Goal: Check status: Check status

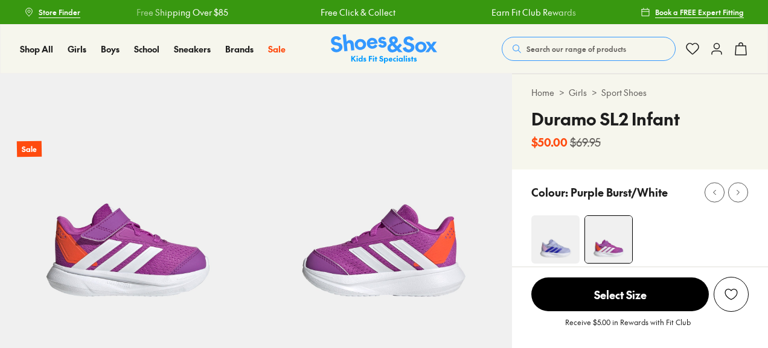
scroll to position [241, 0]
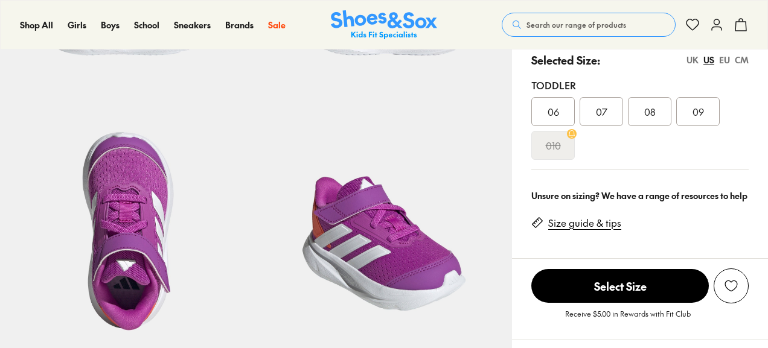
select select "*"
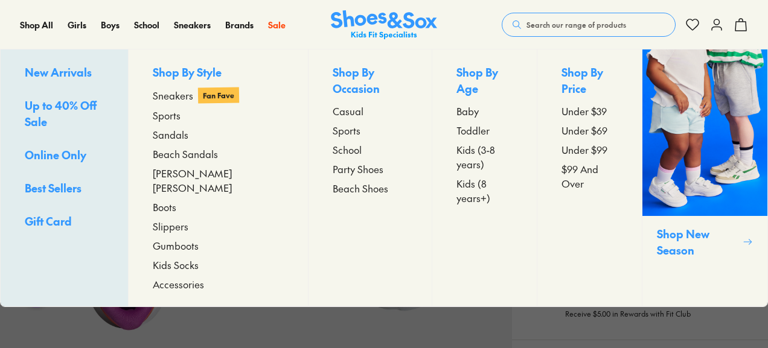
scroll to position [0, 0]
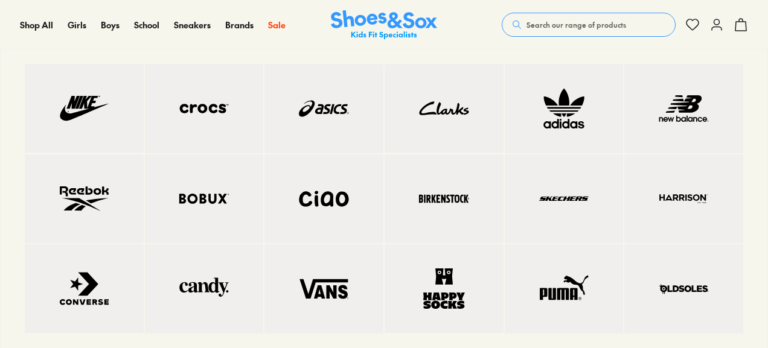
click at [666, 119] on img at bounding box center [683, 108] width 71 height 41
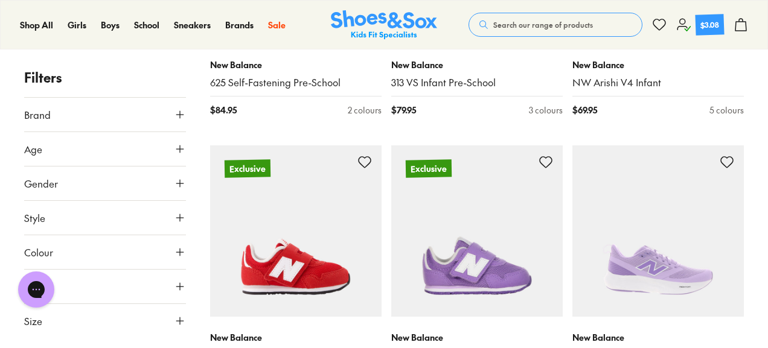
scroll to position [2034, 0]
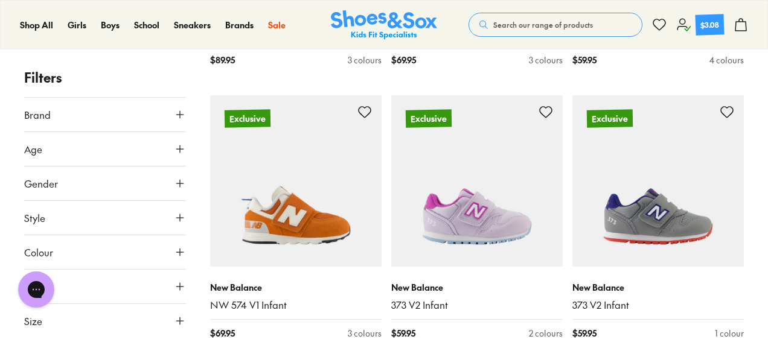
scroll to position [3739, 0]
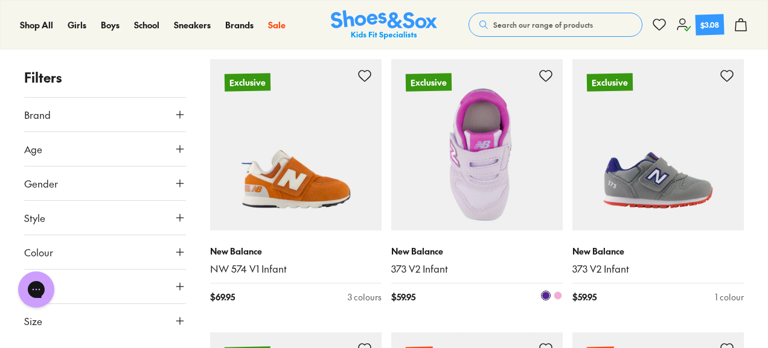
click at [528, 177] on img at bounding box center [476, 144] width 171 height 171
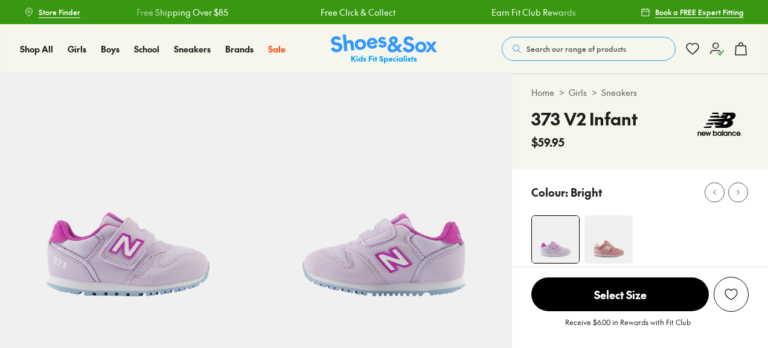
select select "*"
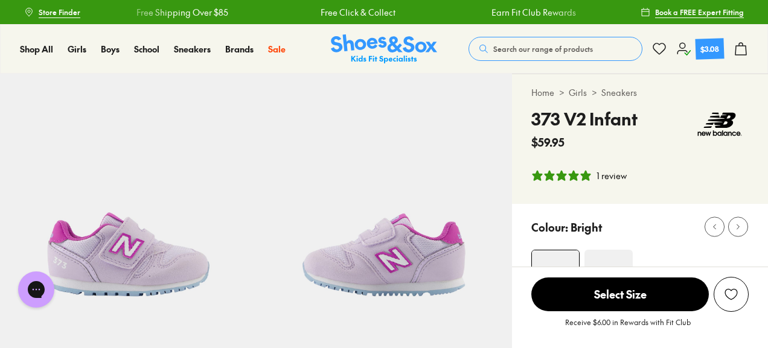
click at [607, 176] on div "1 review" at bounding box center [611, 176] width 30 height 13
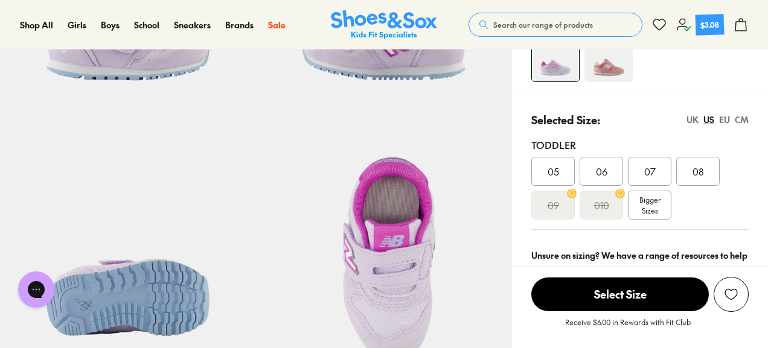
scroll to position [211, 0]
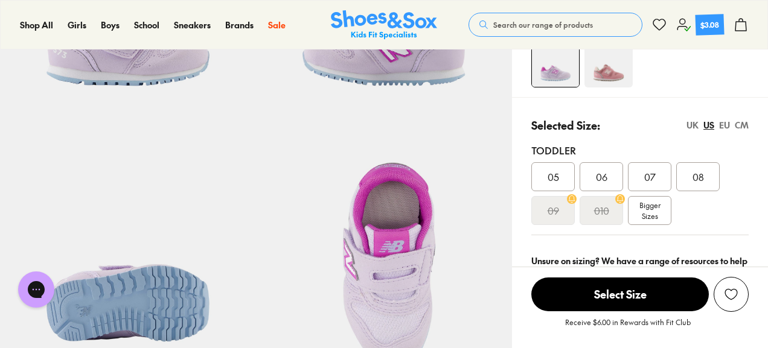
click at [694, 173] on span "08" at bounding box center [697, 177] width 11 height 14
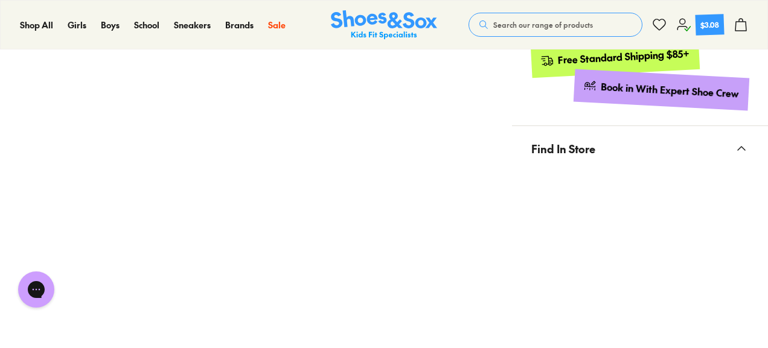
scroll to position [601, 0]
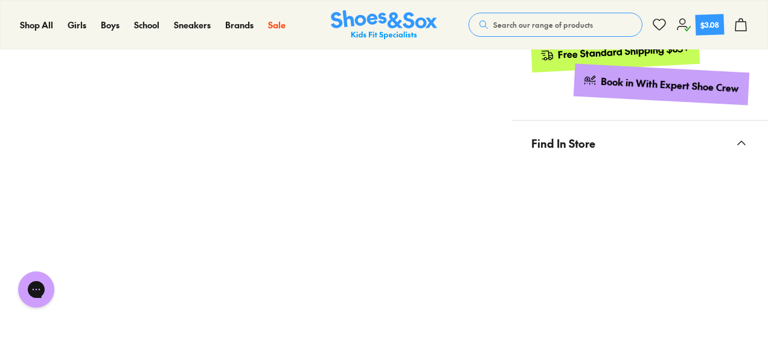
click at [764, 109] on div "Free Standard Shipping $85+ Book in With Expert Shoe Crew" at bounding box center [640, 68] width 256 height 104
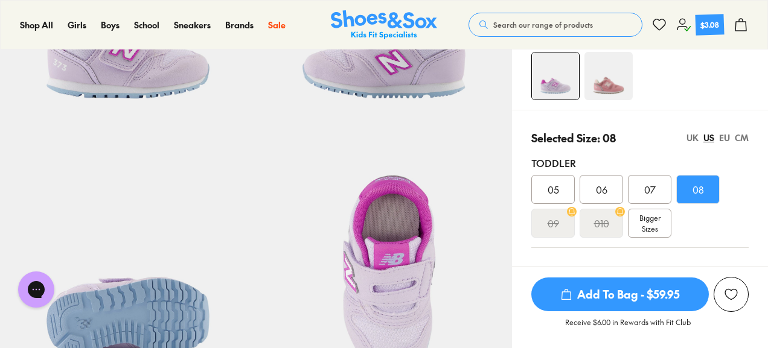
scroll to position [0, 0]
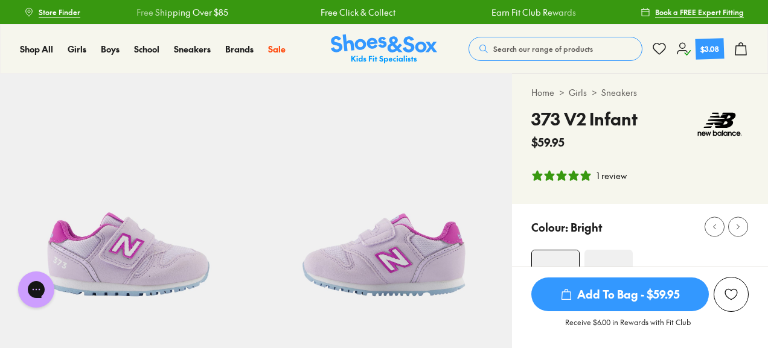
click at [681, 53] on icon at bounding box center [683, 49] width 14 height 14
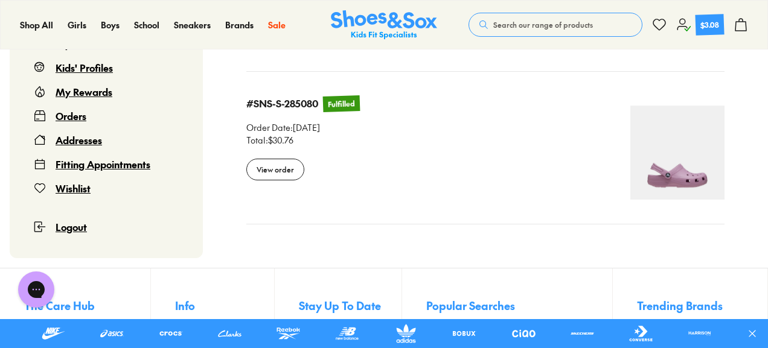
scroll to position [1256, 0]
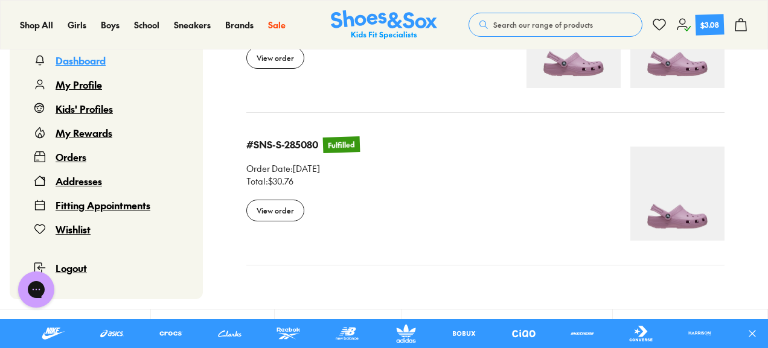
click at [72, 152] on div "Orders" at bounding box center [71, 157] width 31 height 14
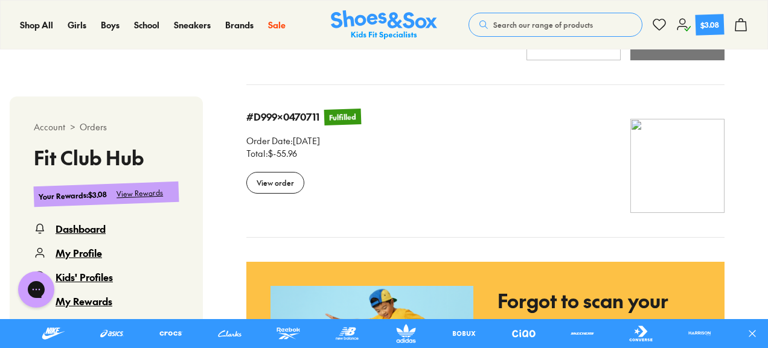
scroll to position [74, 0]
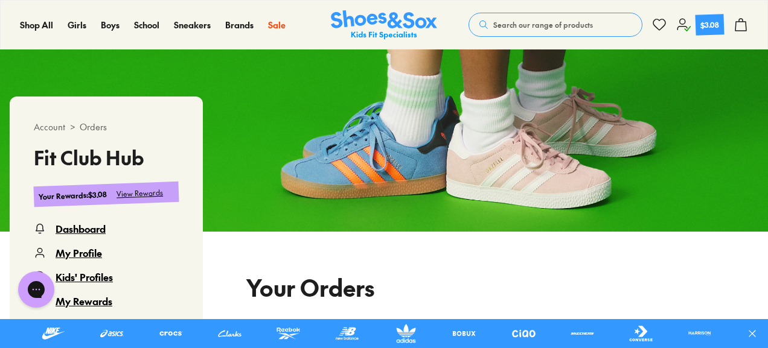
select select
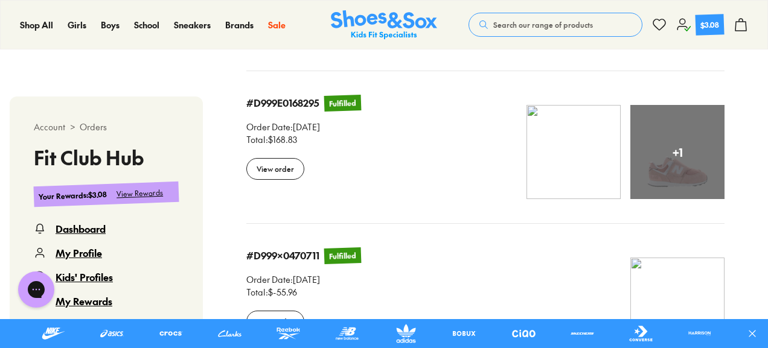
scroll to position [1138, 0]
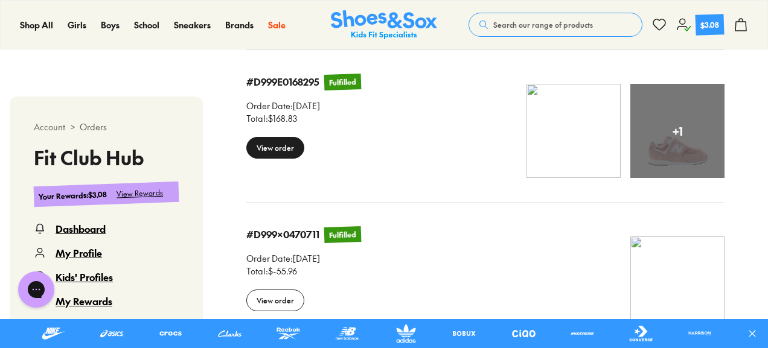
click at [284, 147] on div "View order" at bounding box center [275, 148] width 58 height 22
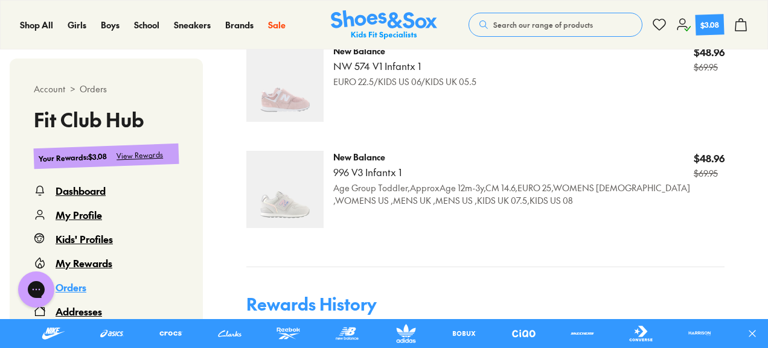
scroll to position [689, 0]
